Goal: Task Accomplishment & Management: Use online tool/utility

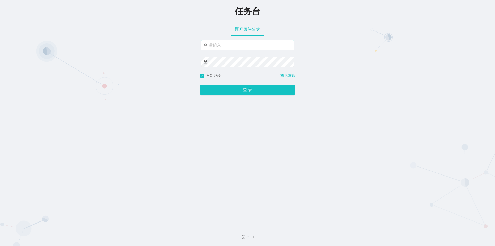
type input "jishu"
click at [223, 91] on button "登 录" at bounding box center [247, 90] width 95 height 10
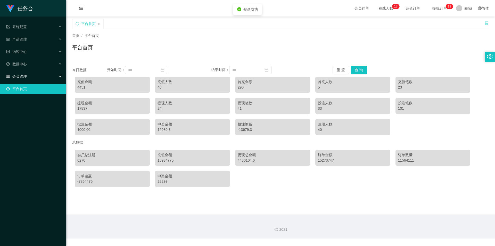
click at [35, 78] on div "会员管理" at bounding box center [33, 76] width 66 height 10
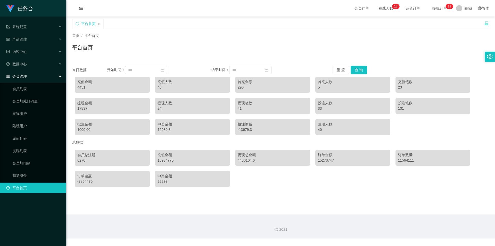
click at [35, 78] on div "会员管理" at bounding box center [33, 76] width 66 height 10
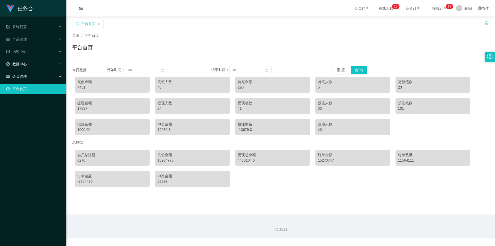
click at [32, 66] on div "数据中心" at bounding box center [33, 64] width 66 height 10
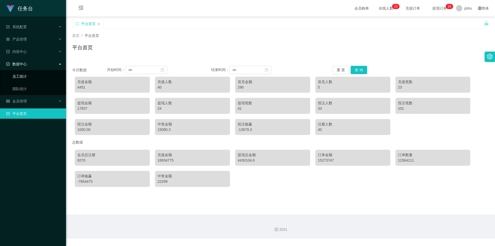
click at [29, 76] on link "员工统计" at bounding box center [36, 76] width 49 height 10
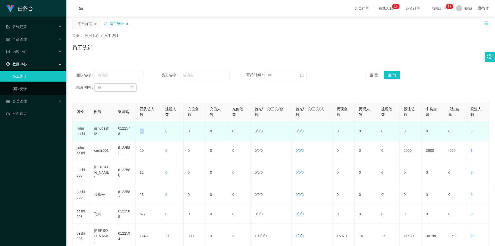
drag, startPoint x: 144, startPoint y: 131, endPoint x: 134, endPoint y: 131, distance: 9.5
click at [134, 131] on tr "jishuceshi jishuceshi2 6122578 31 0 0 0 0 0 / 0 / 0 0 / 0 / 0 0 0 0 0 0 0 0" at bounding box center [280, 130] width 416 height 19
click at [193, 132] on td "0" at bounding box center [194, 130] width 22 height 19
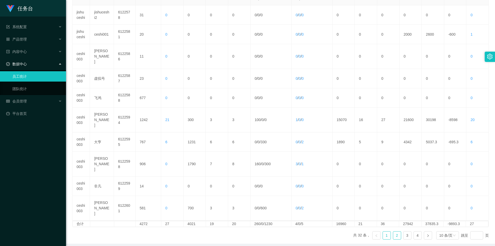
click at [393, 231] on link "2" at bounding box center [397, 235] width 8 height 8
click at [384, 231] on link "1" at bounding box center [387, 235] width 8 height 8
click at [28, 86] on link "团队统计" at bounding box center [36, 88] width 49 height 10
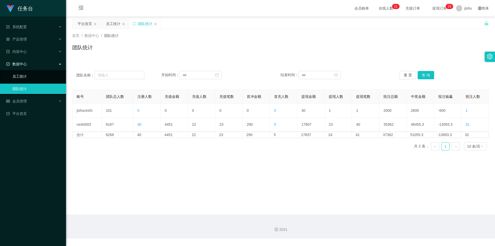
click at [27, 79] on link "员工统计" at bounding box center [36, 76] width 49 height 10
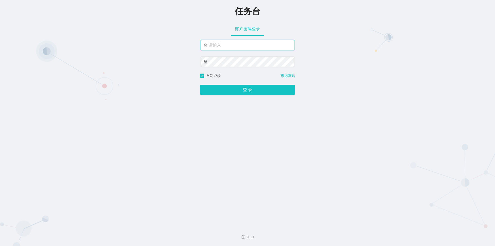
click at [228, 46] on input "text" at bounding box center [247, 45] width 94 height 10
type input "jishu"
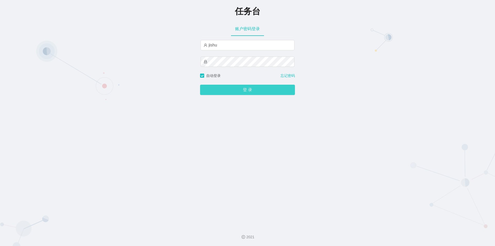
click at [225, 91] on button "登 录" at bounding box center [247, 90] width 95 height 10
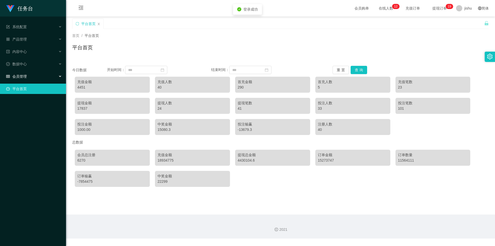
click at [31, 75] on div "会员管理" at bounding box center [33, 76] width 66 height 10
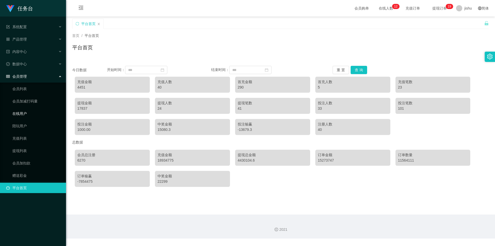
click at [25, 113] on link "在线用户" at bounding box center [36, 113] width 49 height 10
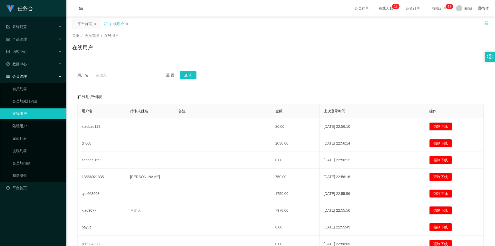
scroll to position [80, 0]
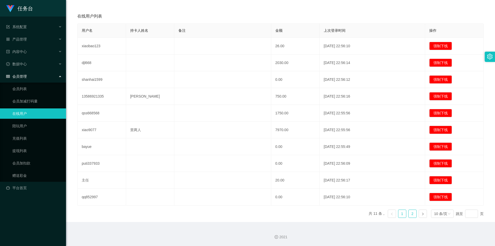
click at [410, 213] on link "2" at bounding box center [412, 213] width 8 height 8
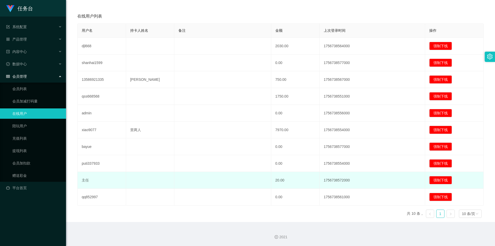
scroll to position [0, 0]
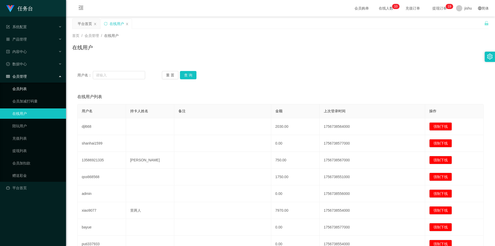
click at [28, 91] on link "会员列表" at bounding box center [36, 88] width 49 height 10
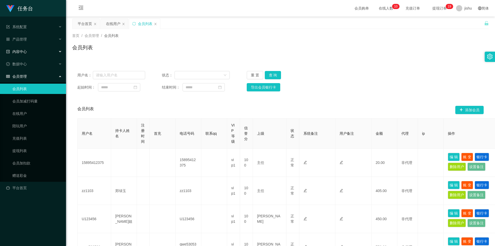
click at [29, 49] on div "内容中心" at bounding box center [33, 51] width 66 height 10
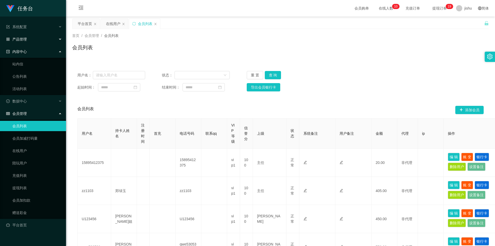
click at [28, 41] on div "产品管理" at bounding box center [33, 39] width 66 height 10
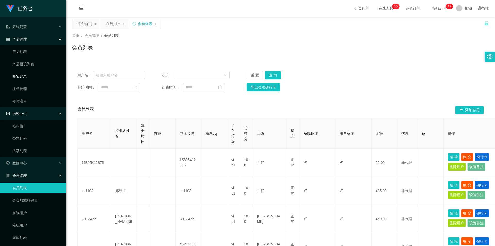
click at [25, 75] on link "开奖记录" at bounding box center [36, 76] width 49 height 10
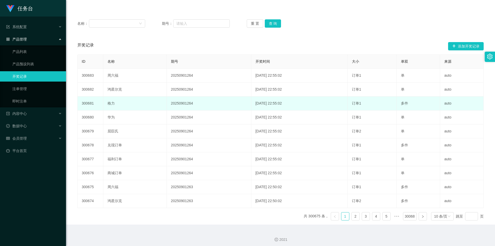
scroll to position [54, 0]
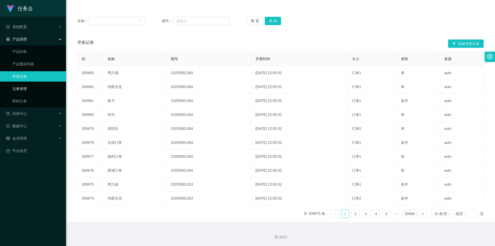
click at [37, 92] on link "注单管理" at bounding box center [36, 88] width 49 height 10
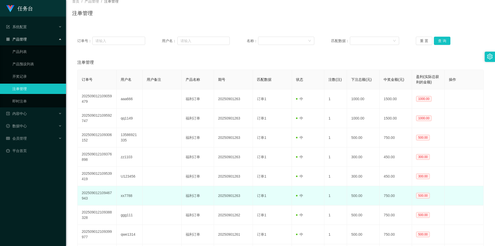
scroll to position [112, 0]
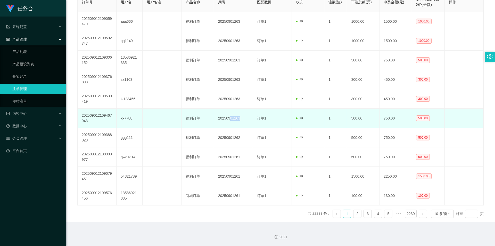
drag, startPoint x: 229, startPoint y: 119, endPoint x: 246, endPoint y: 119, distance: 17.0
click at [246, 119] on td "20250901263" at bounding box center [233, 117] width 39 height 19
click at [223, 120] on td "20250901263" at bounding box center [233, 117] width 39 height 19
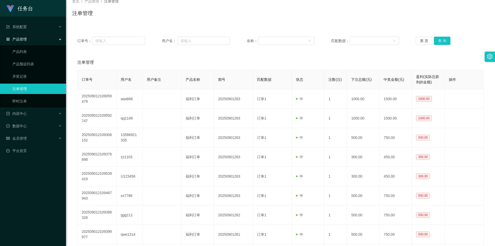
scroll to position [0, 0]
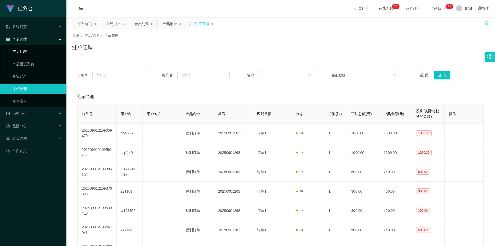
click at [32, 52] on link "产品列表" at bounding box center [36, 51] width 49 height 10
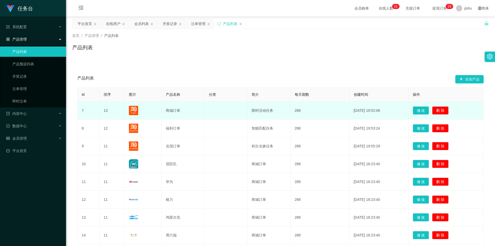
scroll to position [39, 0]
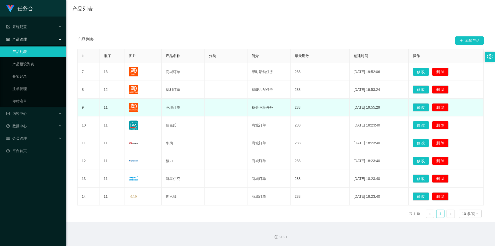
click at [232, 108] on td at bounding box center [226, 107] width 43 height 18
